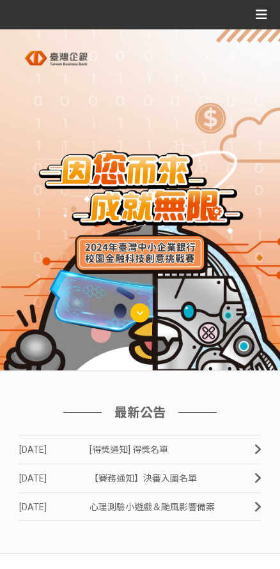
click at [262, 16] on icon at bounding box center [260, 14] width 11 height 19
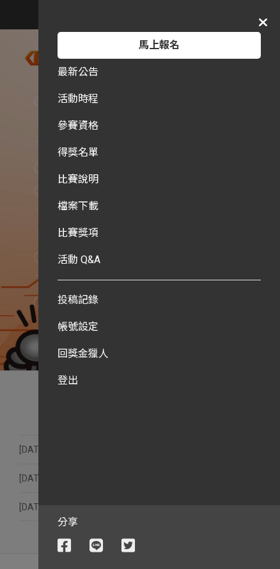
click at [95, 357] on link "回獎金獵人" at bounding box center [158, 353] width 203 height 27
click at [102, 357] on link "回獎金獵人" at bounding box center [158, 353] width 203 height 27
click at [101, 359] on link "回獎金獵人" at bounding box center [158, 353] width 203 height 27
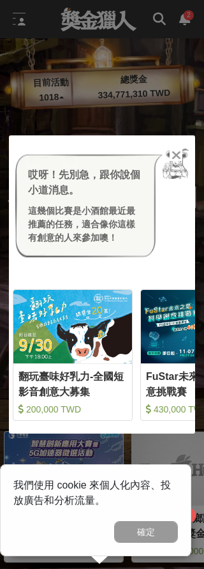
scroll to position [0, 6]
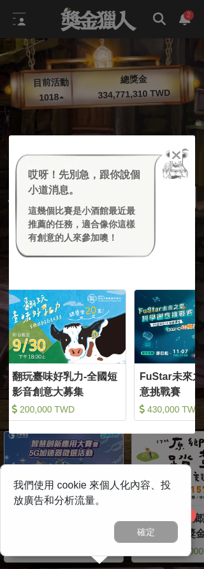
click at [181, 156] on div at bounding box center [176, 154] width 13 height 13
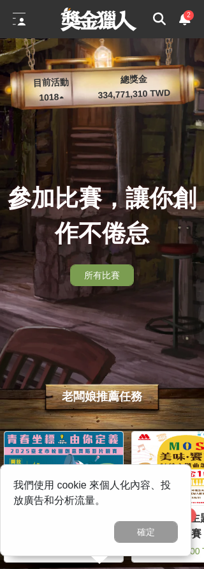
click at [173, 159] on div "參加比賽，讓你創作不倦怠 所有比賽" at bounding box center [102, 303] width 204 height 530
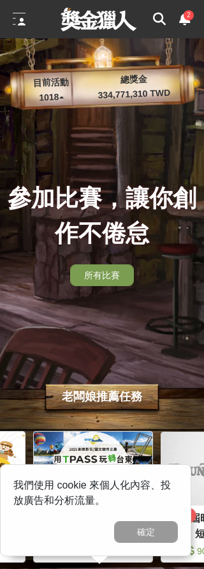
scroll to position [0, 1149]
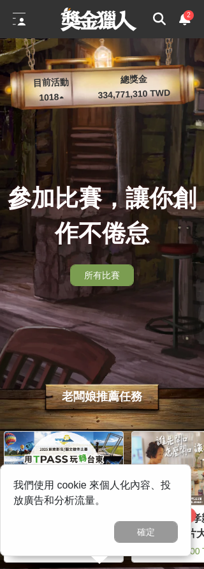
click at [138, 534] on button "確定" at bounding box center [146, 532] width 64 height 22
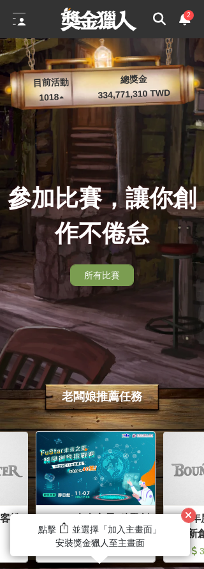
scroll to position [0, 255]
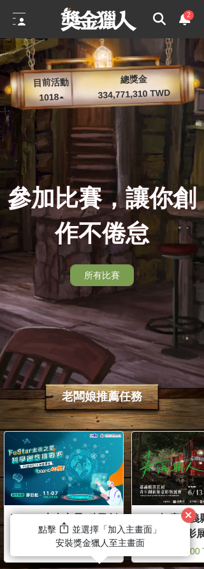
click at [130, 538] on span "安裝獎金獵人至主畫面" at bounding box center [100, 542] width 89 height 10
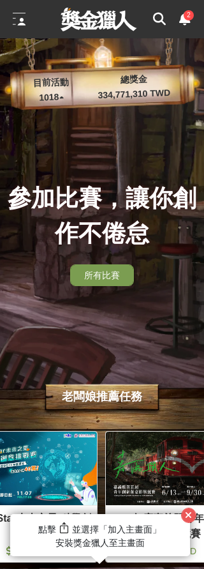
click at [203, 504] on img at bounding box center [165, 467] width 119 height 73
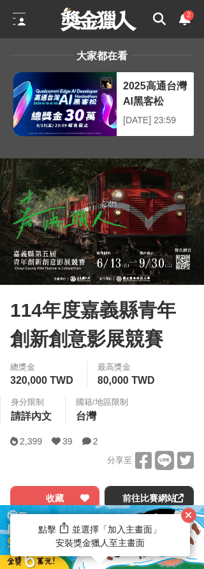
click at [203, 119] on div "大家都在看 2025高通台灣AI黑客松 [DATE] 23:59 好竹意租稅圖卡創作比賽 [DATE] 17:00 雲林 TPASS 熱門景點＆秘境蒐羅挑戰賽…" at bounding box center [102, 98] width 204 height 120
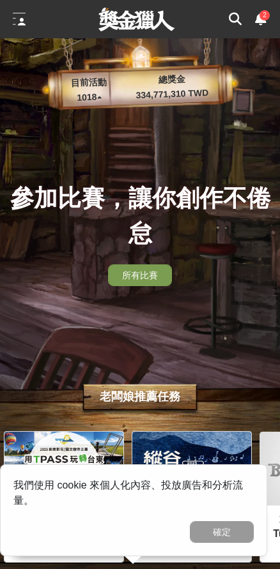
scroll to position [0, 893]
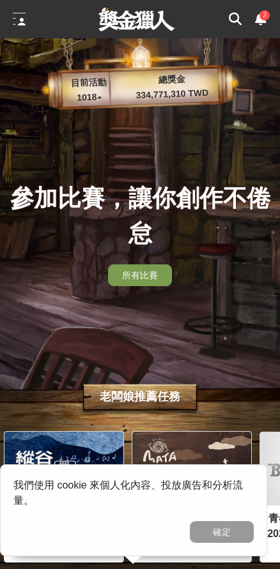
click at [166, 283] on link "所有比賽" at bounding box center [140, 275] width 64 height 22
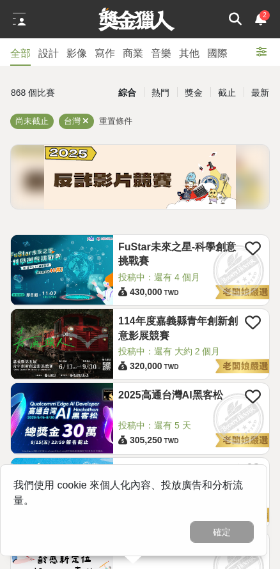
click at [63, 426] on img at bounding box center [62, 418] width 102 height 70
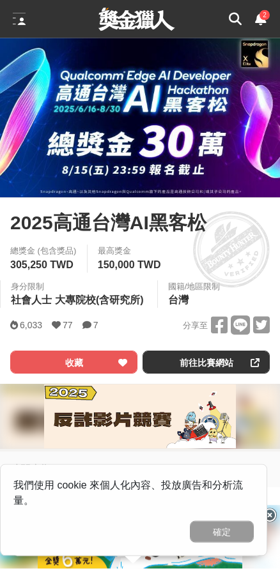
scroll to position [133, 0]
